Goal: Check status: Check status

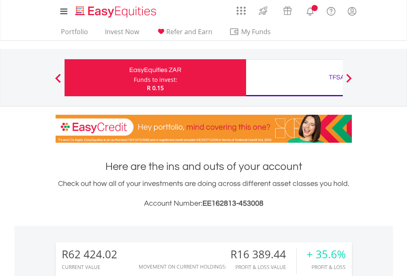
scroll to position [79, 129]
click at [134, 78] on div "Funds to invest:" at bounding box center [156, 80] width 44 height 8
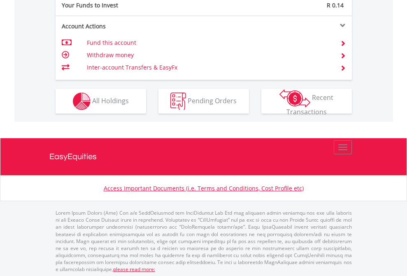
scroll to position [821, 0]
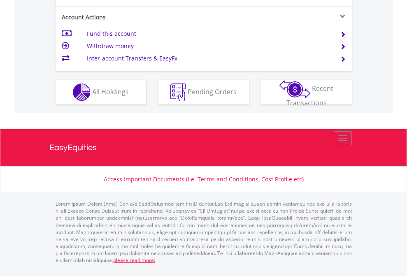
scroll to position [788, 0]
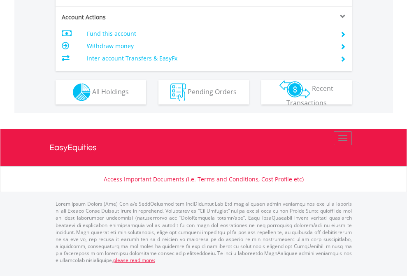
scroll to position [788, 0]
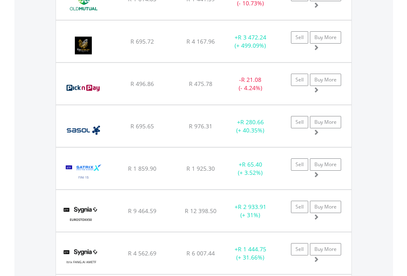
scroll to position [79, 129]
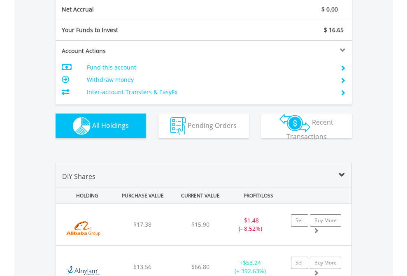
scroll to position [931, 0]
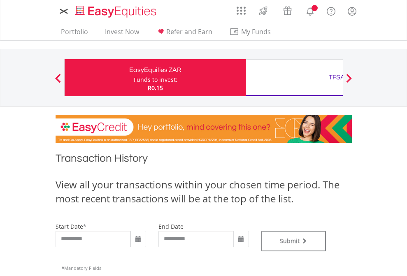
type input "**********"
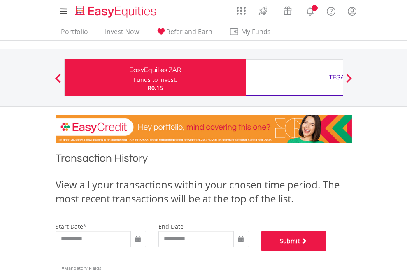
click at [326, 251] on button "Submit" at bounding box center [293, 241] width 65 height 21
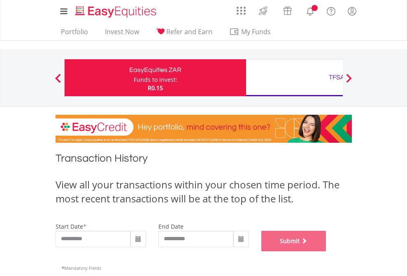
scroll to position [334, 0]
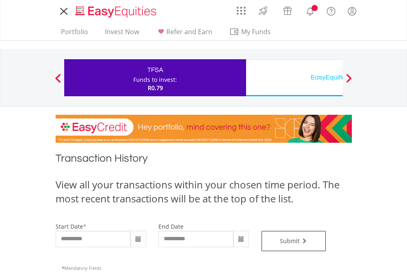
type input "**********"
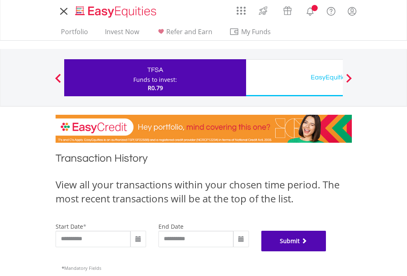
click at [326, 251] on button "Submit" at bounding box center [293, 241] width 65 height 21
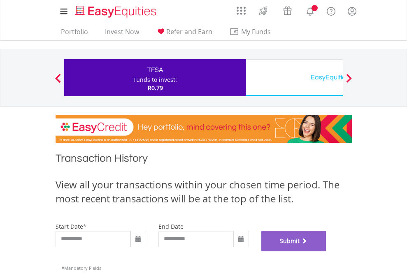
scroll to position [334, 0]
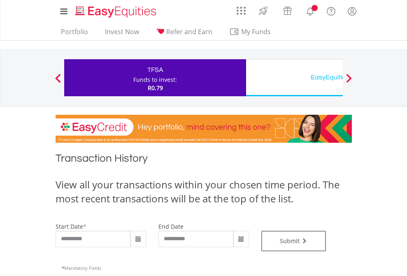
click at [294, 78] on div "EasyEquities USD" at bounding box center [337, 78] width 172 height 12
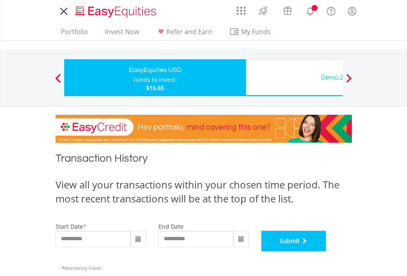
click at [326, 251] on button "Submit" at bounding box center [293, 241] width 65 height 21
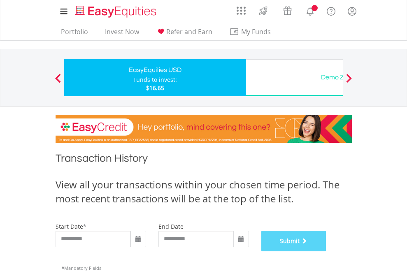
scroll to position [334, 0]
